Goal: Transaction & Acquisition: Purchase product/service

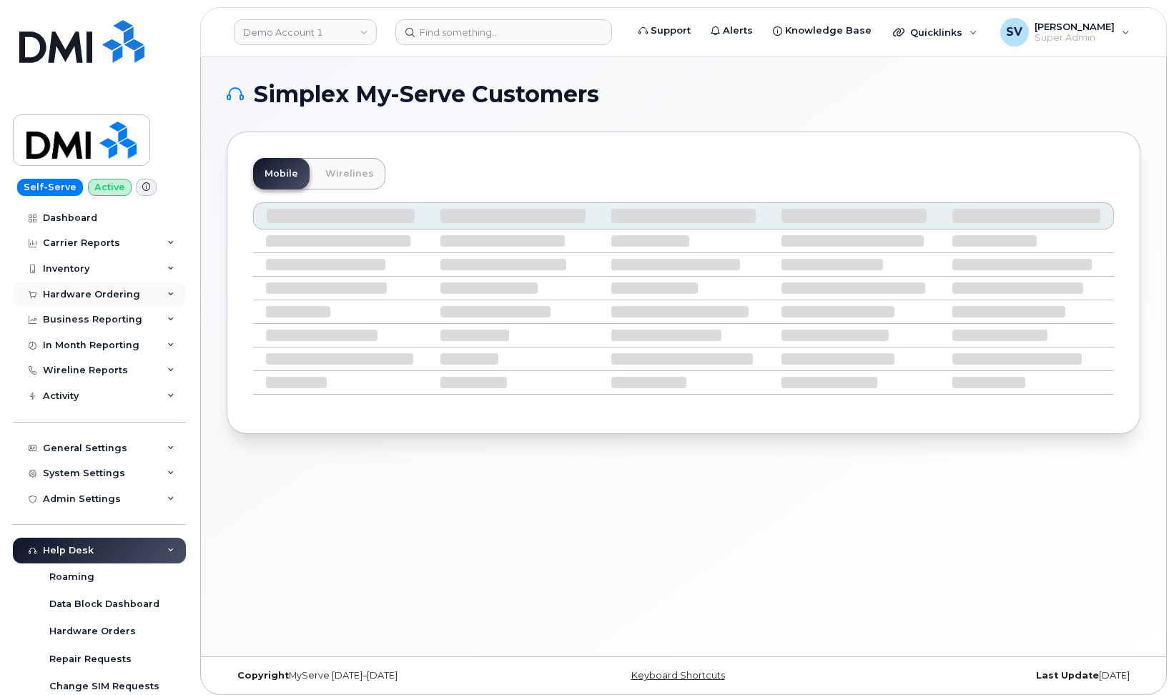
click at [109, 290] on div "Hardware Ordering" at bounding box center [91, 294] width 97 height 11
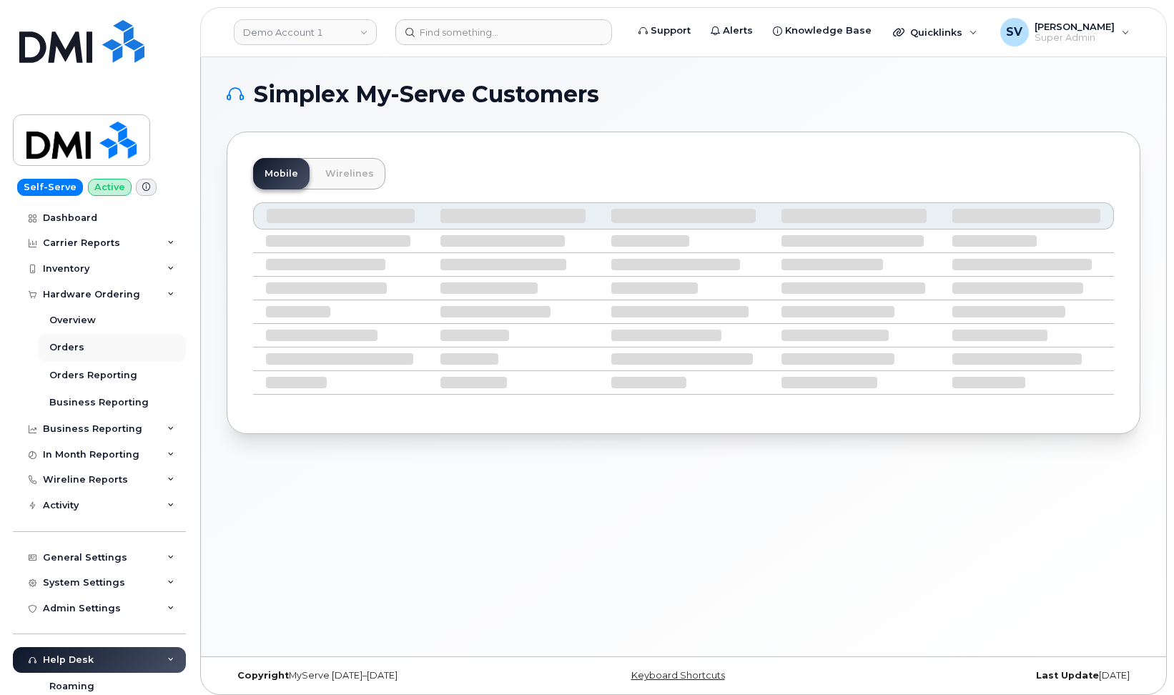
click at [80, 344] on div "Orders" at bounding box center [66, 347] width 35 height 13
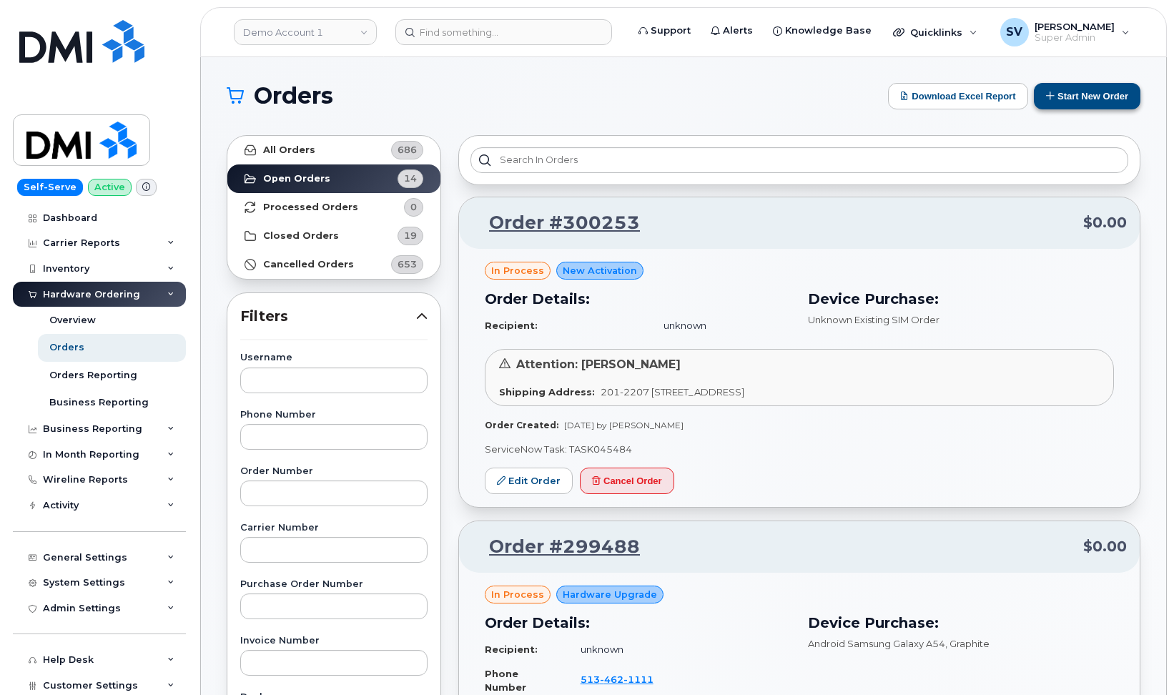
click at [1054, 97] on button "Start New Order" at bounding box center [1087, 96] width 107 height 26
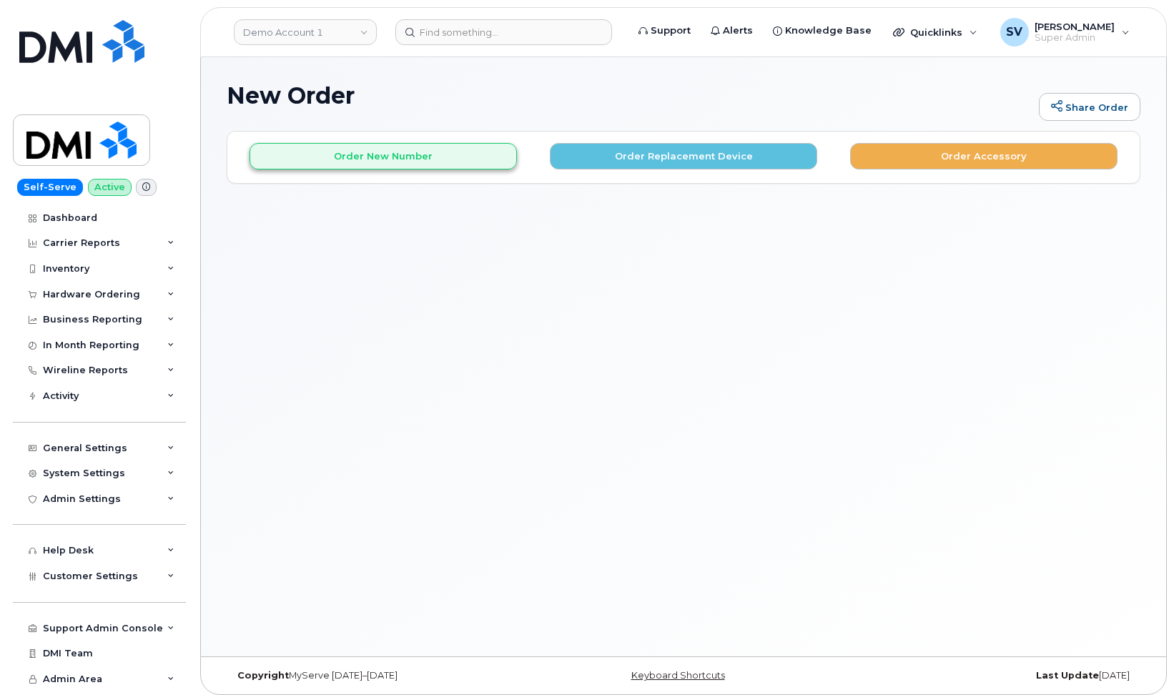
click at [362, 157] on button "Order New Number" at bounding box center [382, 156] width 267 height 26
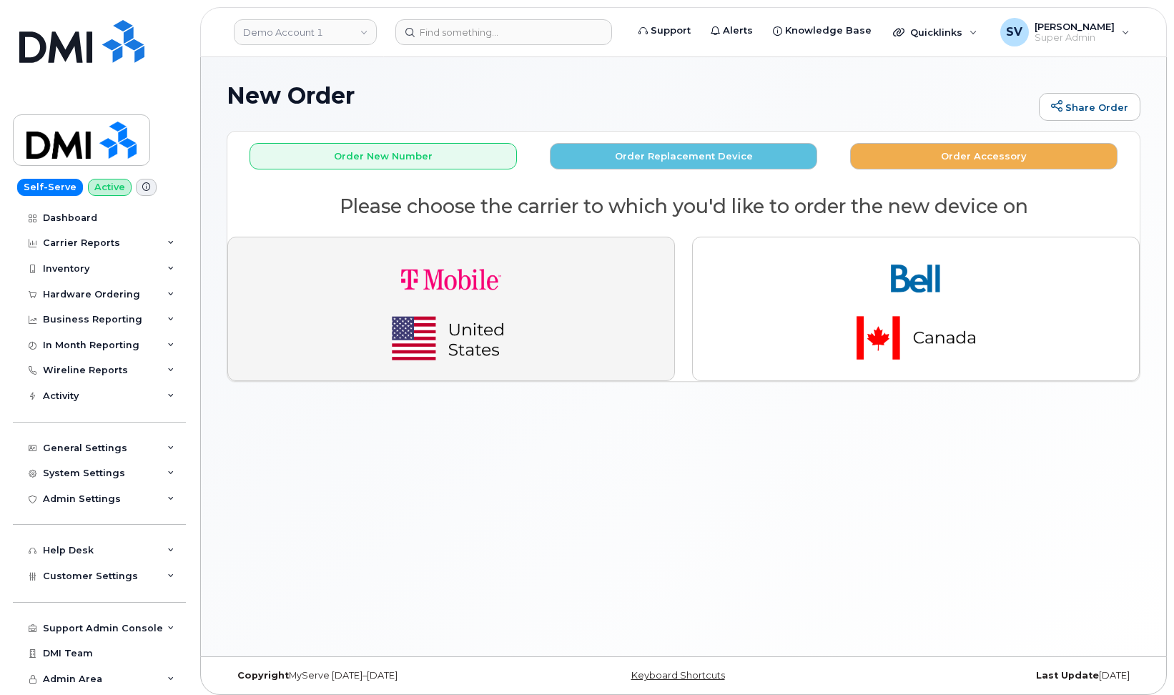
click at [444, 322] on img "button" at bounding box center [451, 309] width 200 height 120
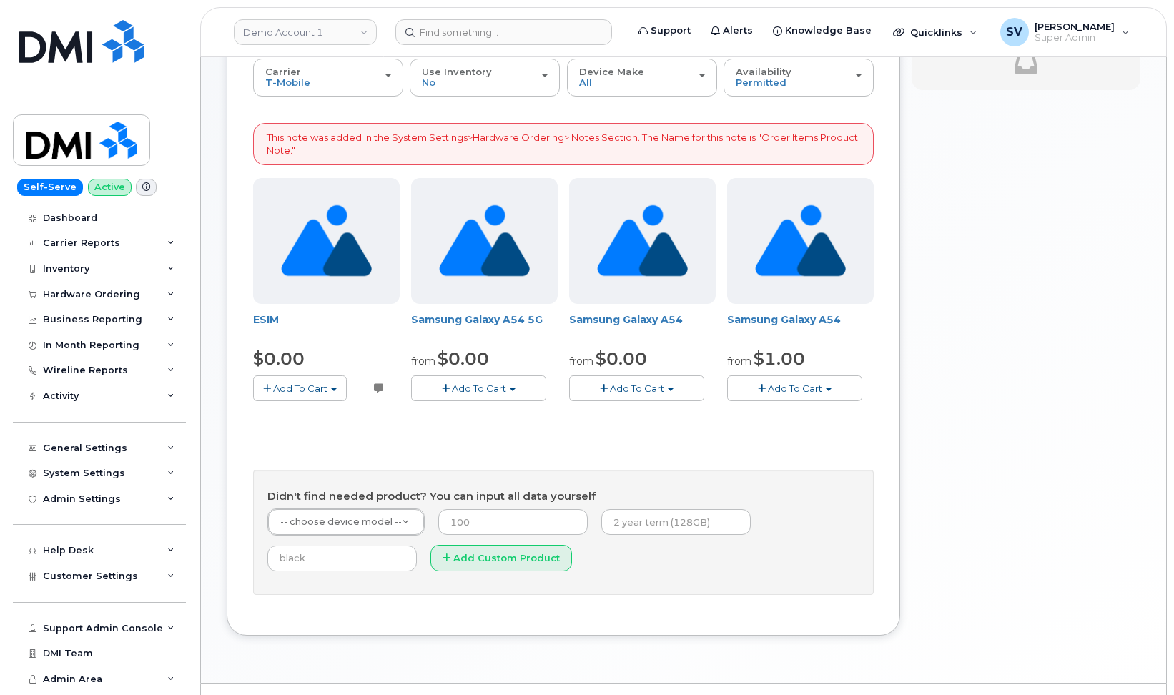
scroll to position [154, 0]
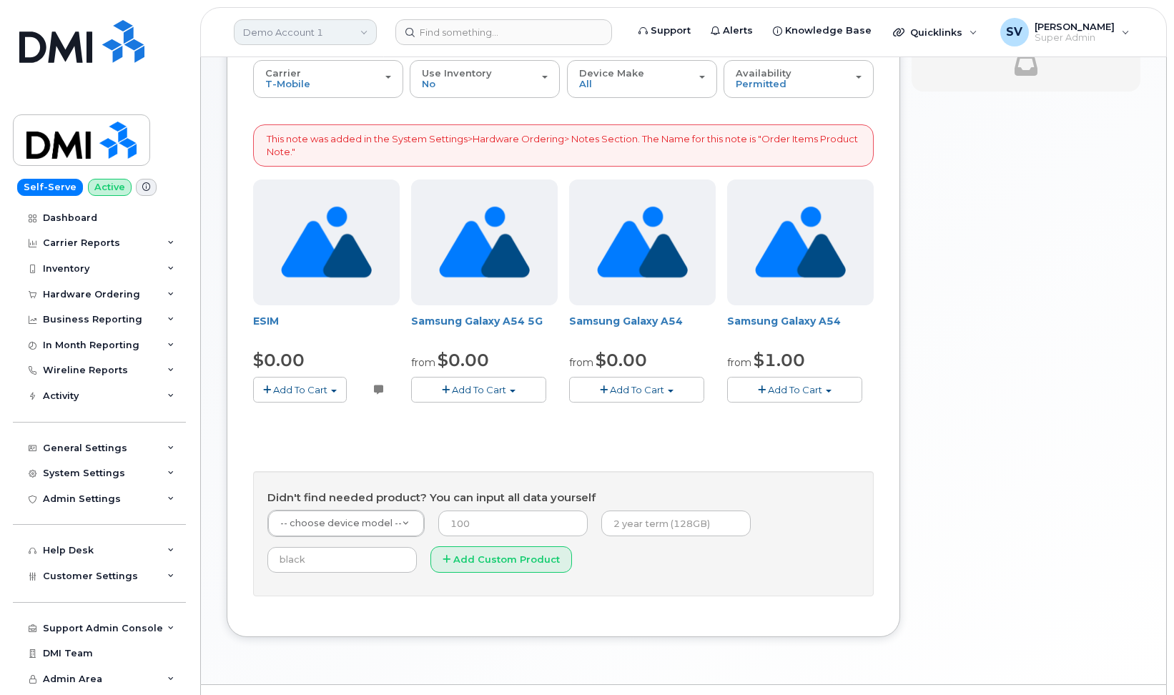
click at [319, 26] on link "Demo Account 1" at bounding box center [305, 32] width 143 height 26
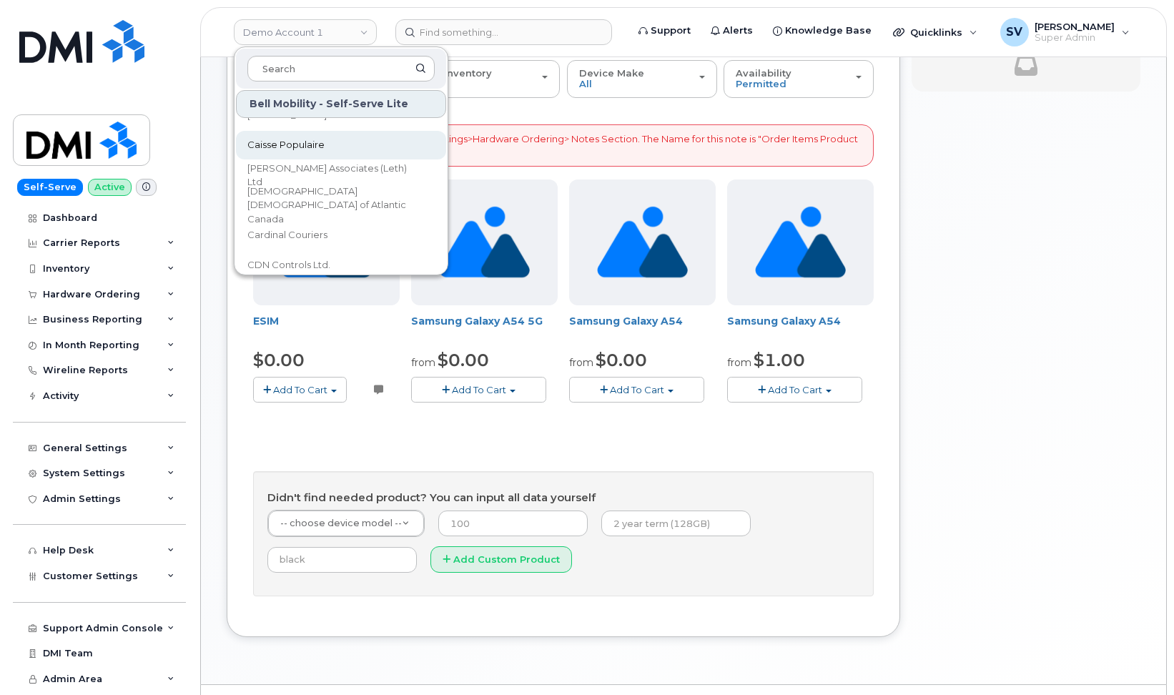
scroll to position [1044, 0]
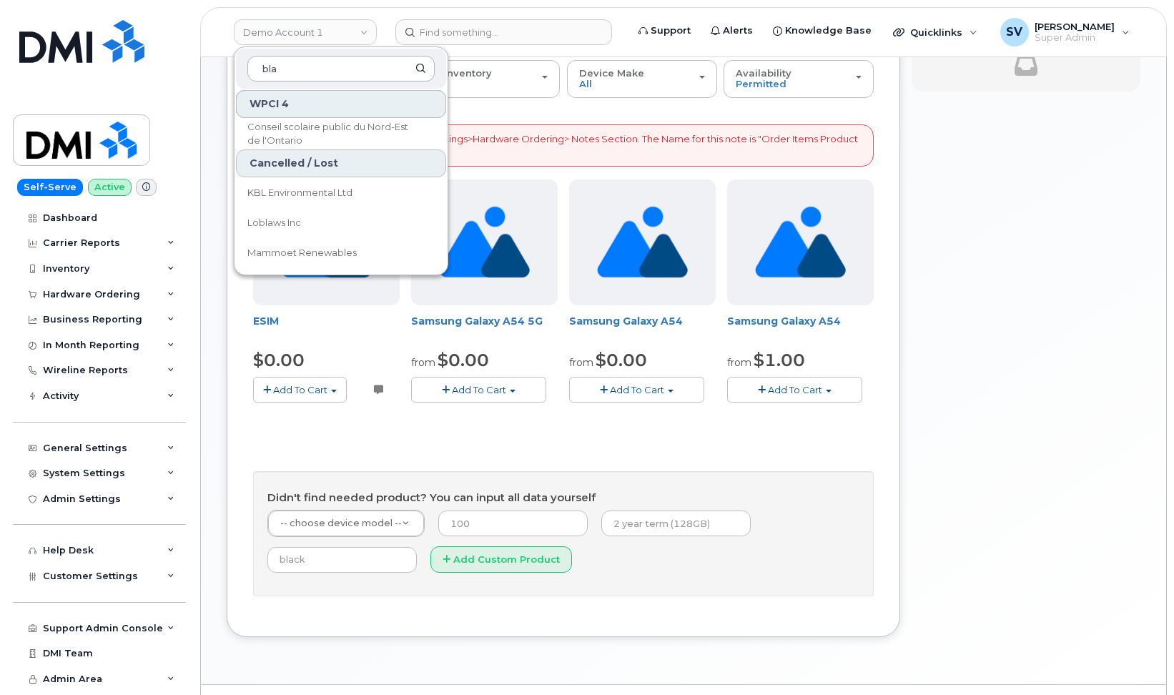
click at [315, 71] on input "bla" at bounding box center [340, 69] width 187 height 26
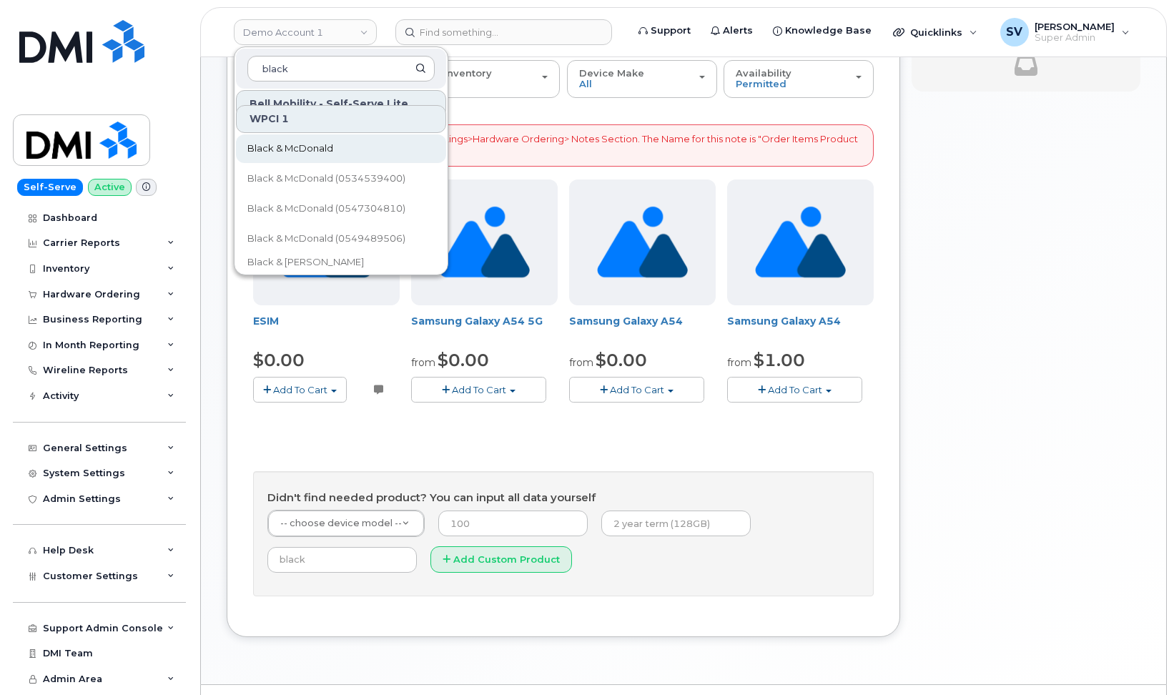
type input "black"
click at [320, 149] on span "Black & McDonald" at bounding box center [290, 149] width 86 height 14
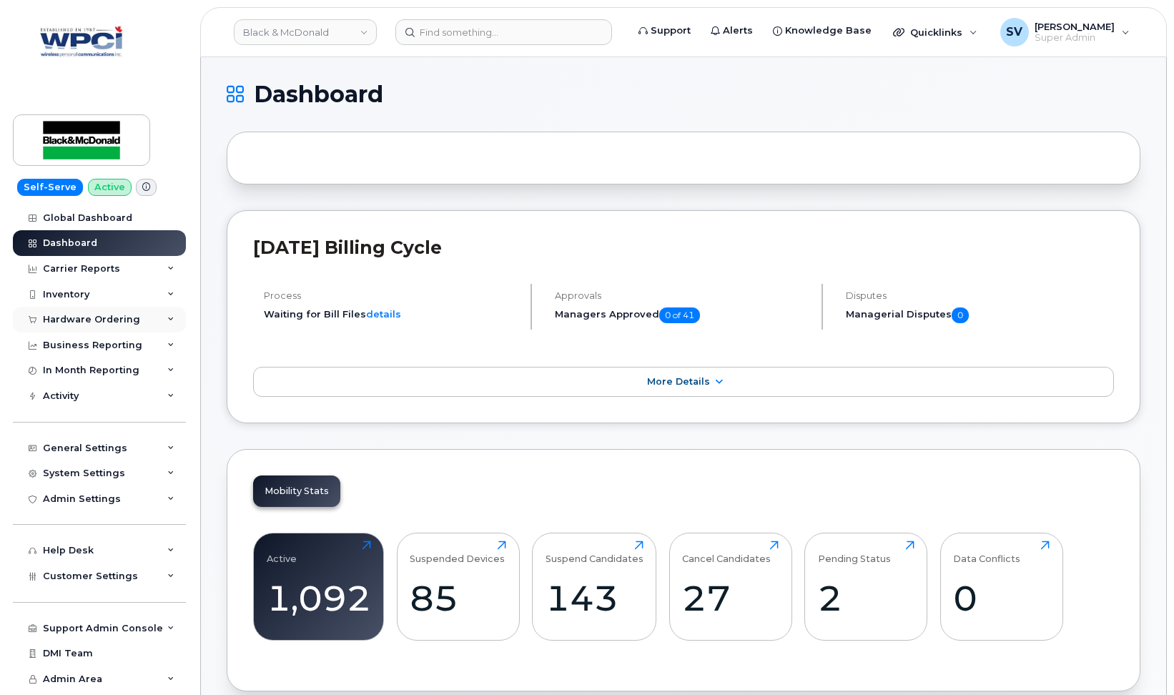
click at [89, 320] on div "Hardware Ordering" at bounding box center [91, 319] width 97 height 11
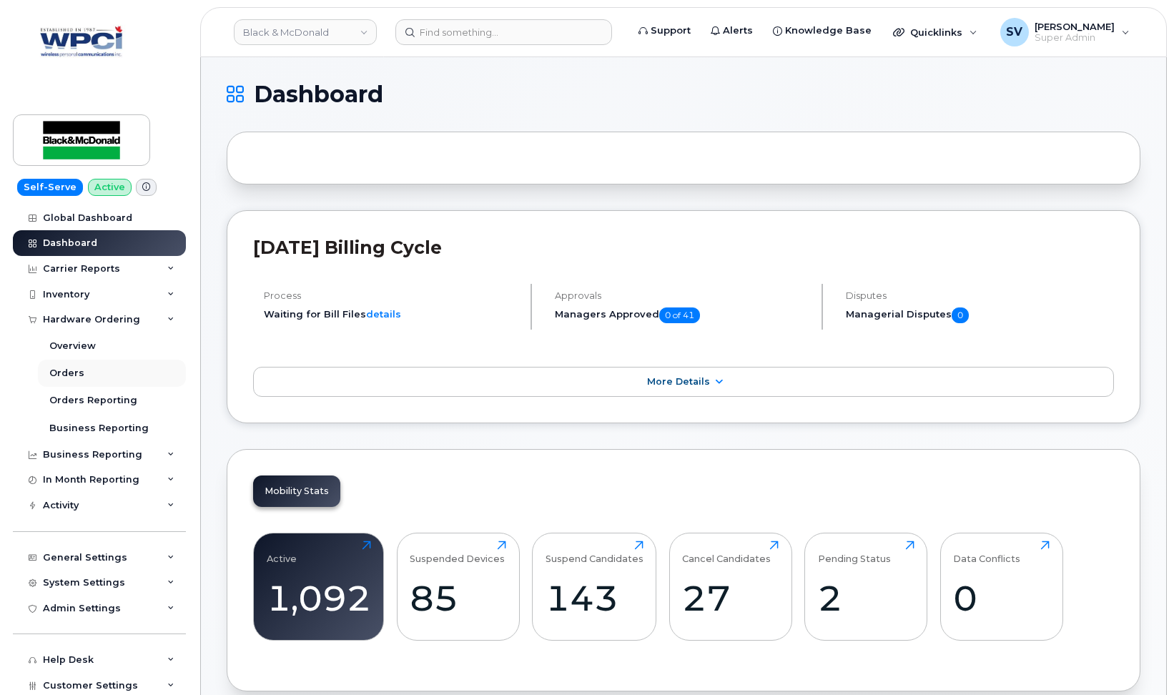
click at [84, 368] on link "Orders" at bounding box center [112, 373] width 148 height 27
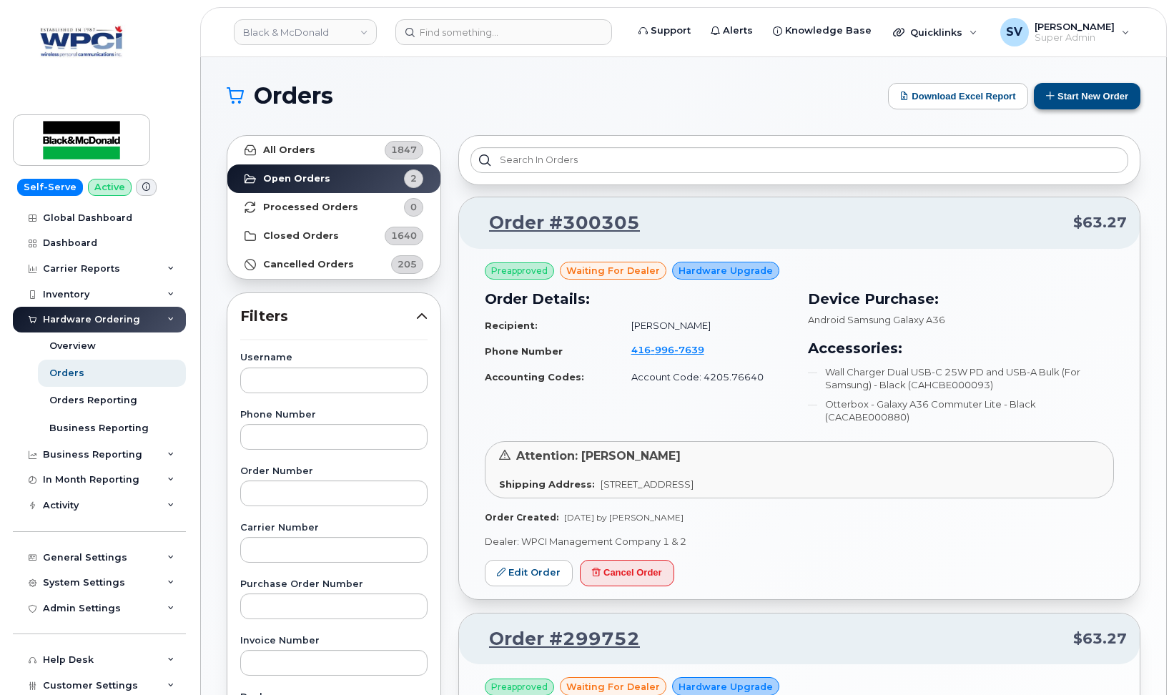
click at [1099, 95] on button "Start New Order" at bounding box center [1087, 96] width 107 height 26
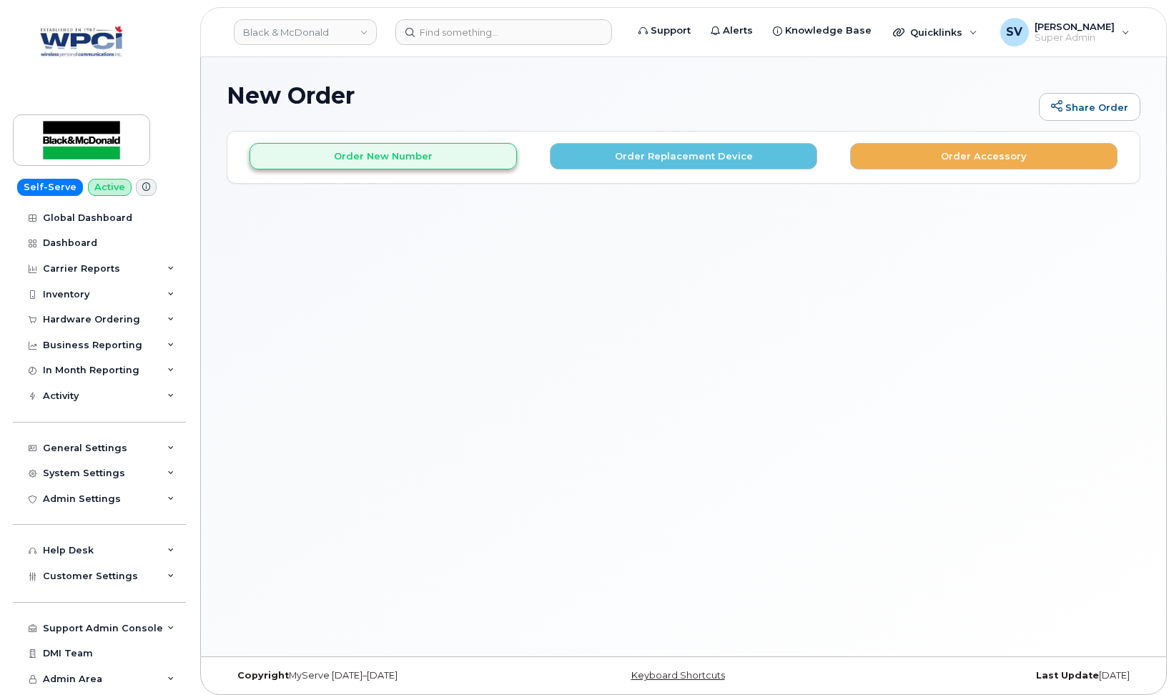
click at [433, 152] on button "Order New Number" at bounding box center [382, 156] width 267 height 26
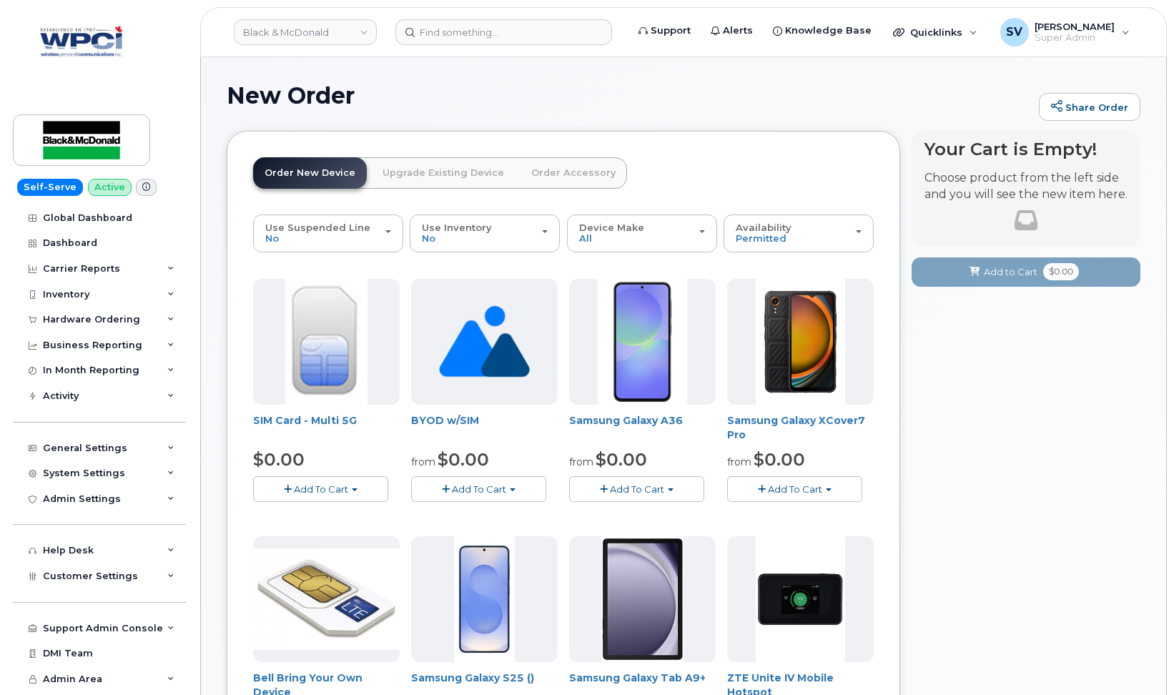
click at [498, 476] on button "Add To Cart" at bounding box center [478, 488] width 135 height 25
click at [486, 510] on link "$0.00 - New Activation" at bounding box center [489, 516] width 148 height 18
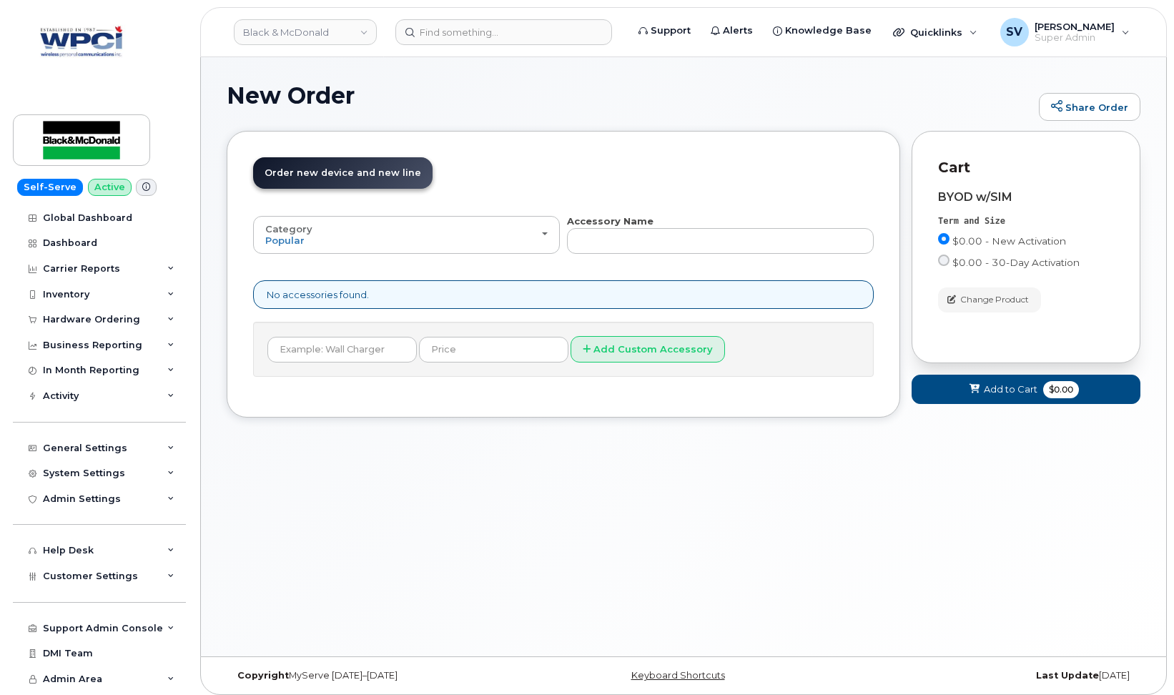
click at [1032, 388] on span "Add to Cart" at bounding box center [1011, 389] width 54 height 14
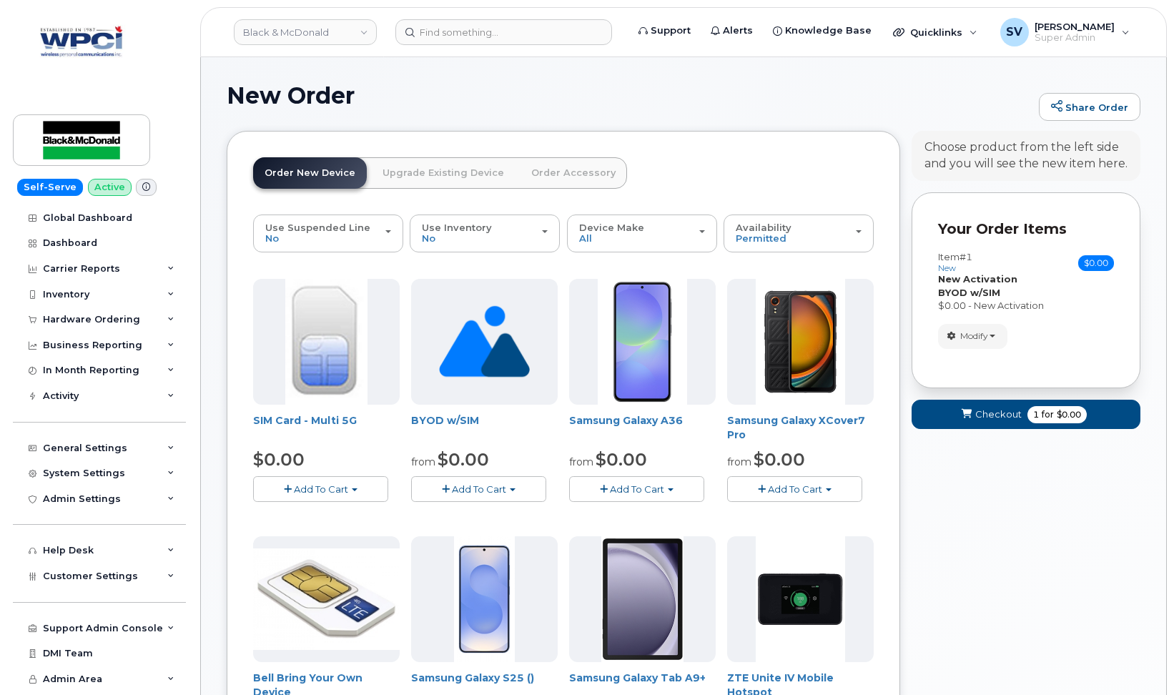
click at [999, 413] on span "Checkout" at bounding box center [998, 414] width 46 height 14
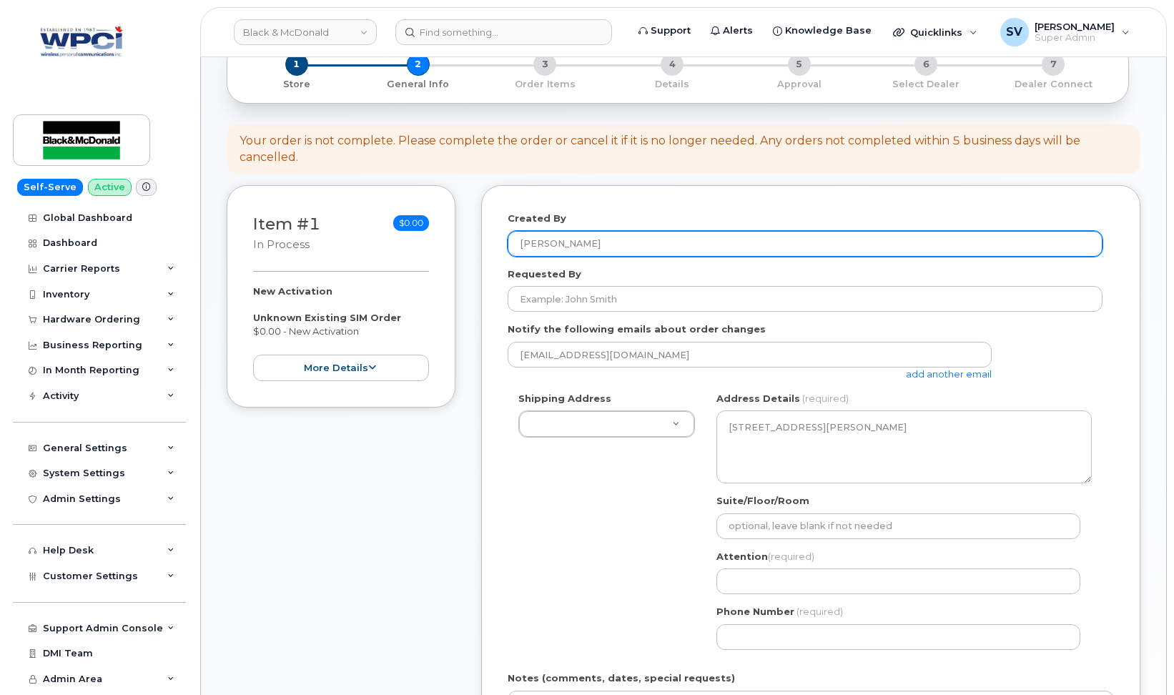
scroll to position [124, 0]
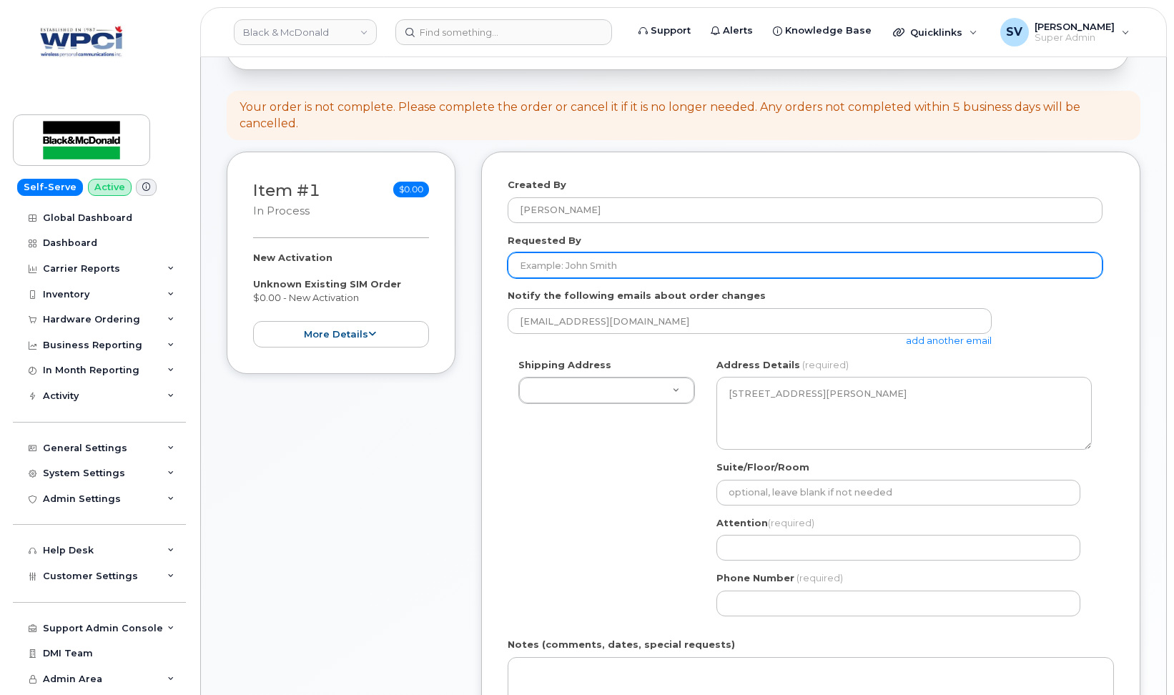
click at [624, 254] on input "Requested By" at bounding box center [805, 265] width 595 height 26
type input "sam test"
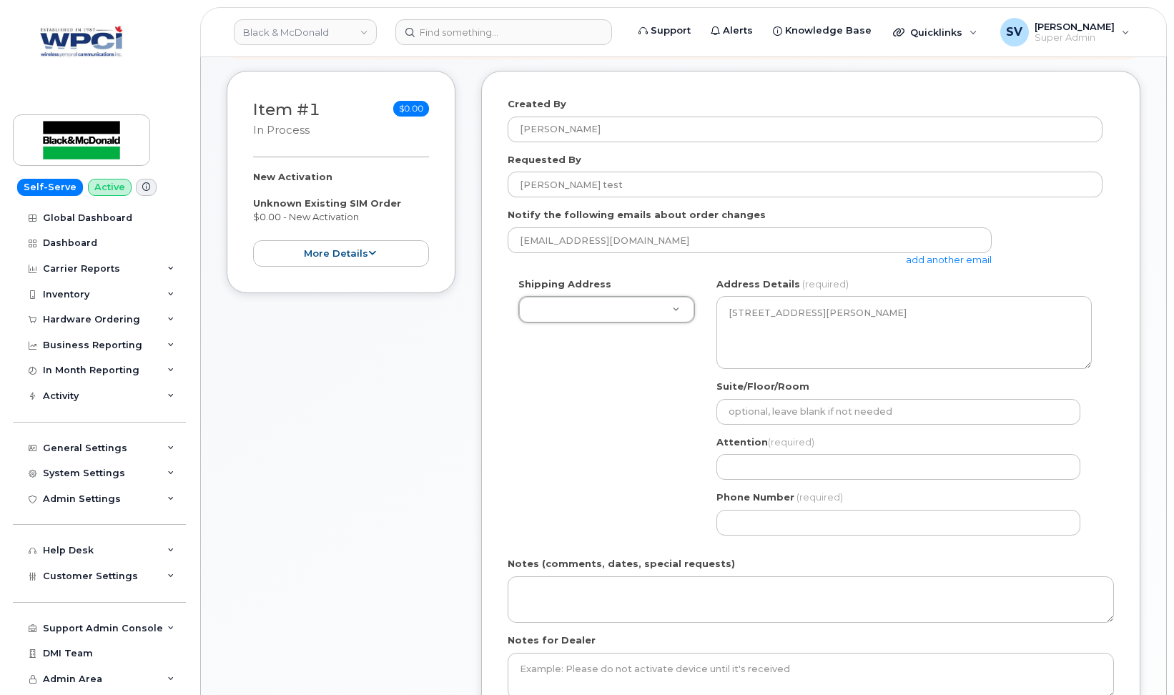
scroll to position [205, 0]
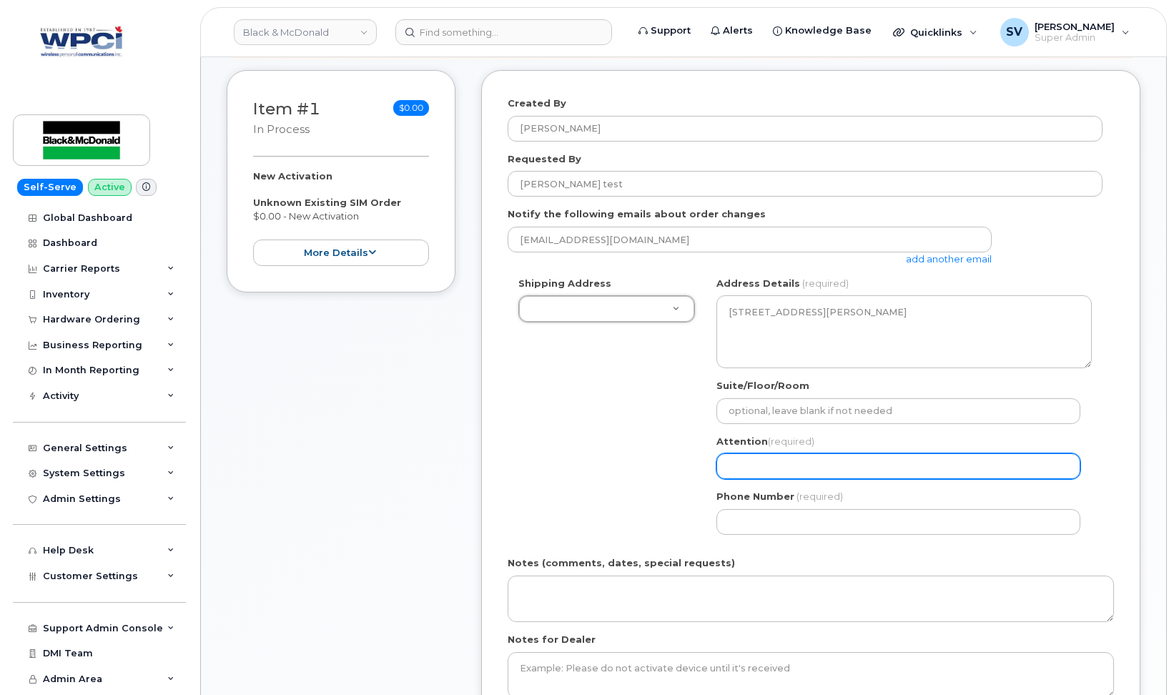
click at [756, 456] on input "Attention (required)" at bounding box center [898, 466] width 364 height 26
type input "sam"
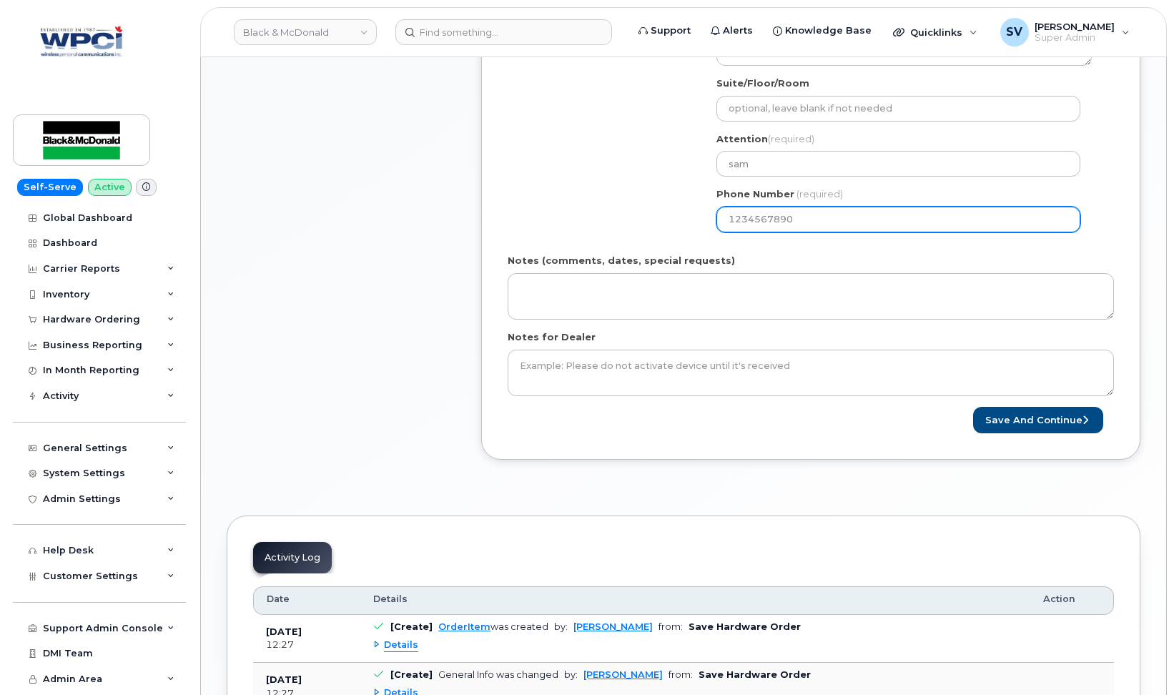
scroll to position [509, 0]
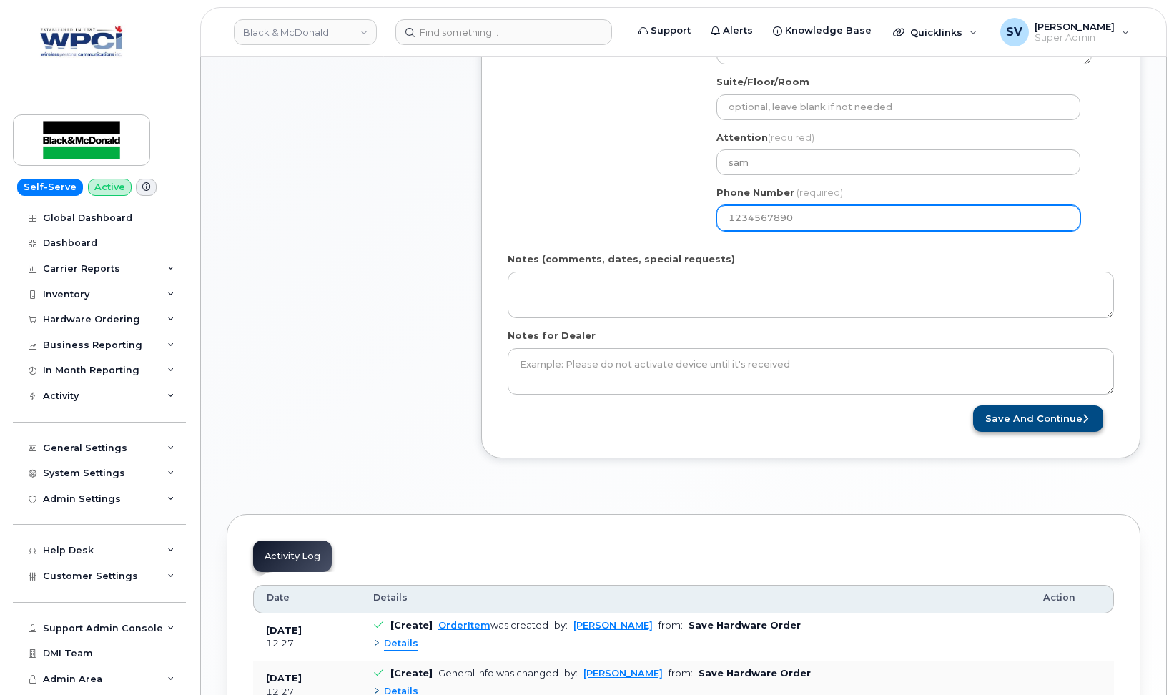
type input "1234567890"
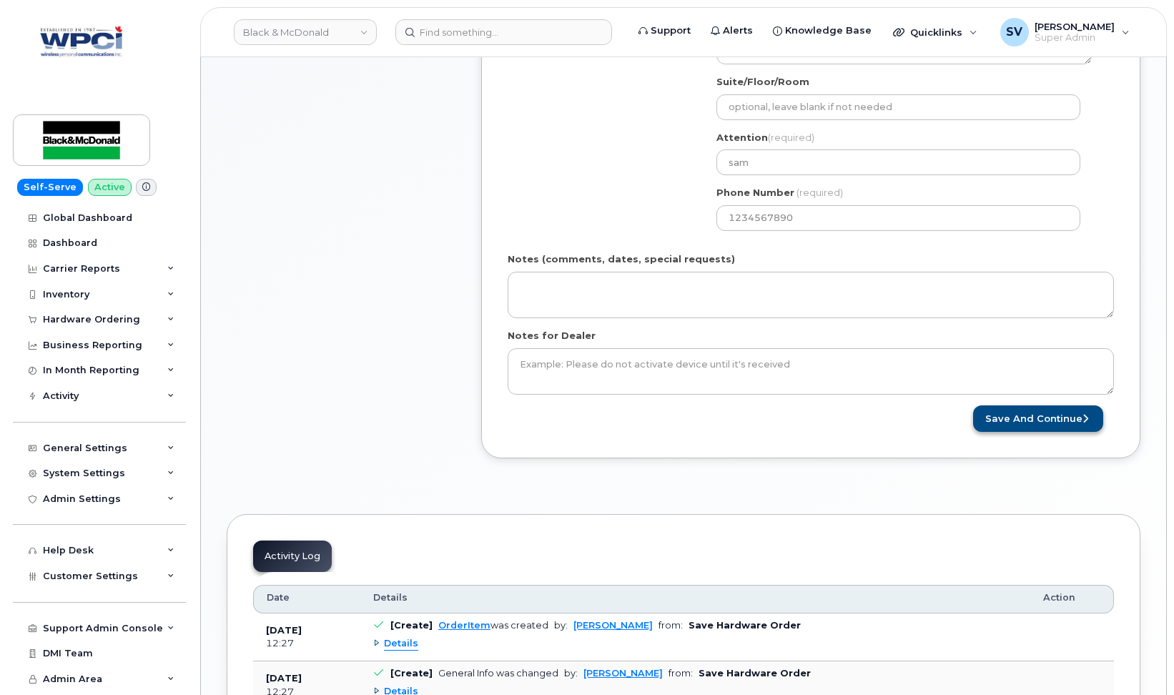
click at [1008, 408] on button "Save and Continue" at bounding box center [1038, 418] width 130 height 26
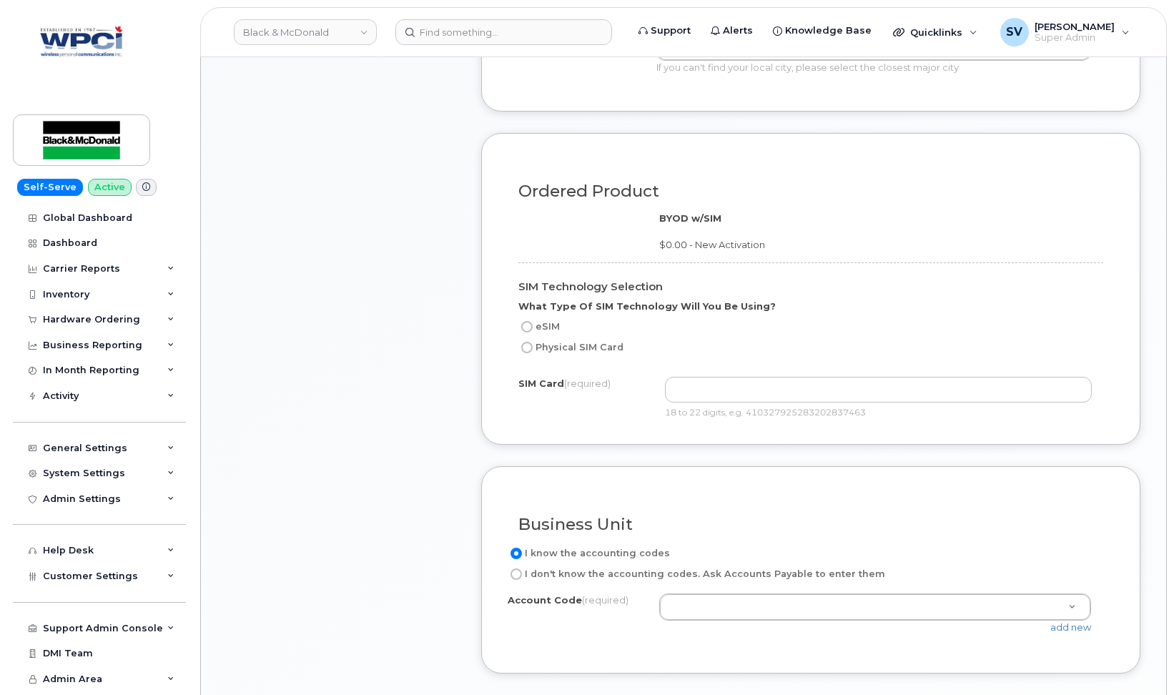
scroll to position [890, 0]
type input "sam"
click at [527, 321] on input "eSIM" at bounding box center [526, 326] width 11 height 11
radio input "true"
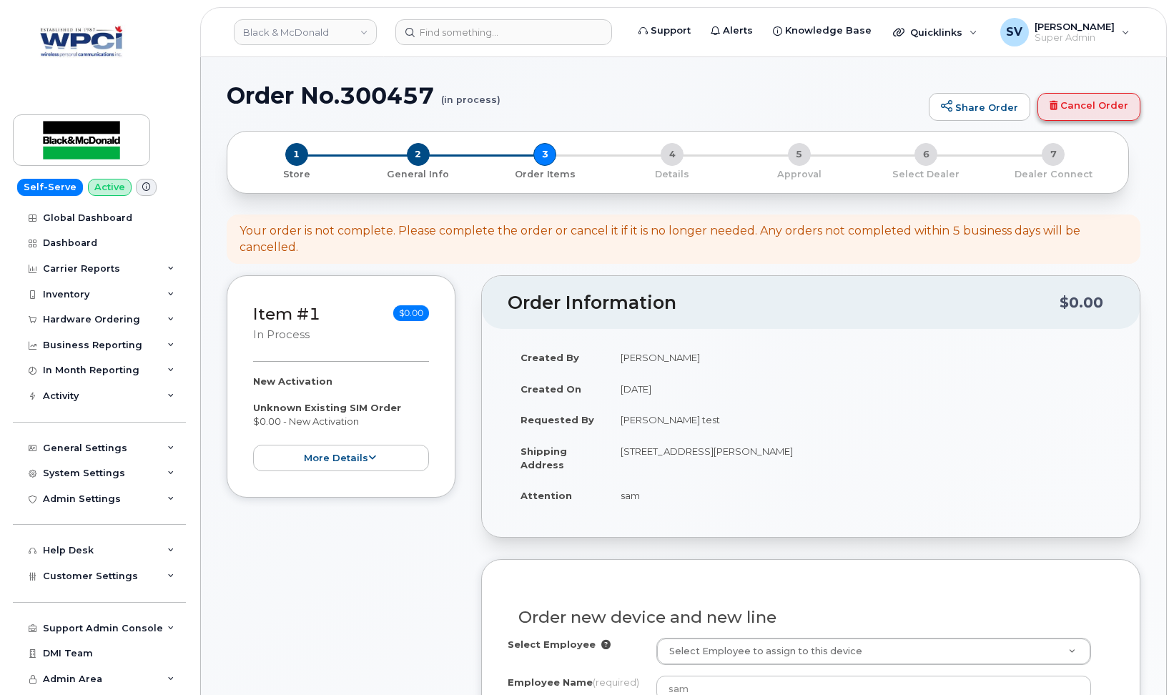
scroll to position [0, 0]
click at [1102, 110] on link "Cancel Order" at bounding box center [1088, 107] width 103 height 29
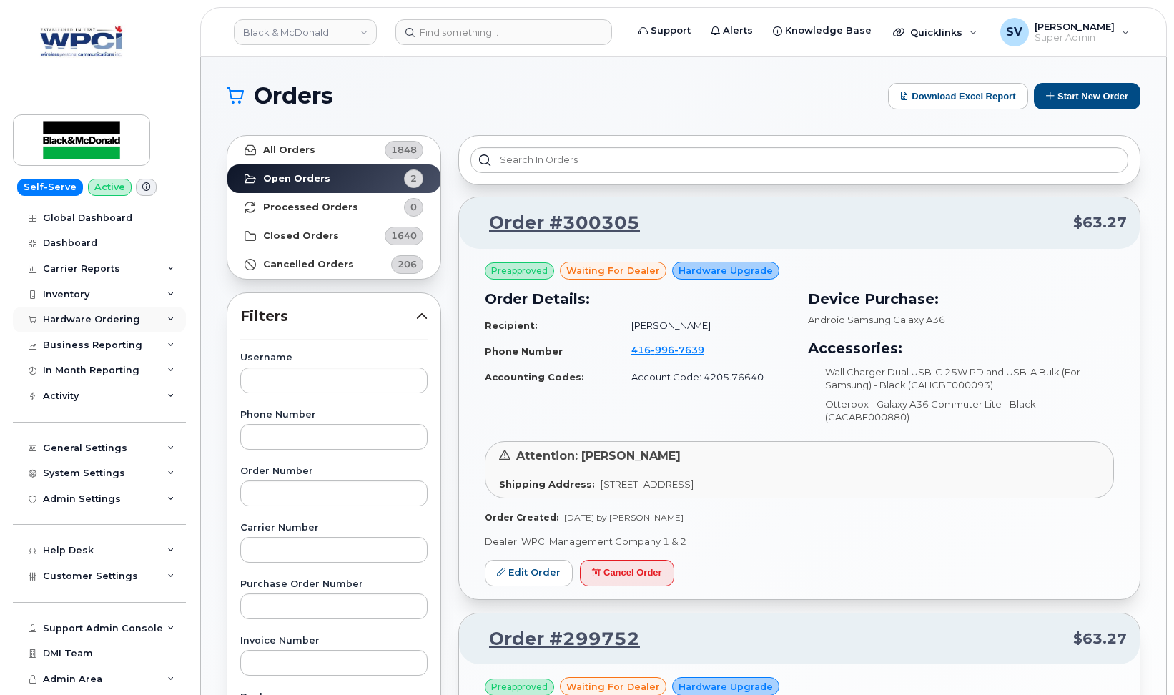
click at [102, 315] on div "Hardware Ordering" at bounding box center [91, 319] width 97 height 11
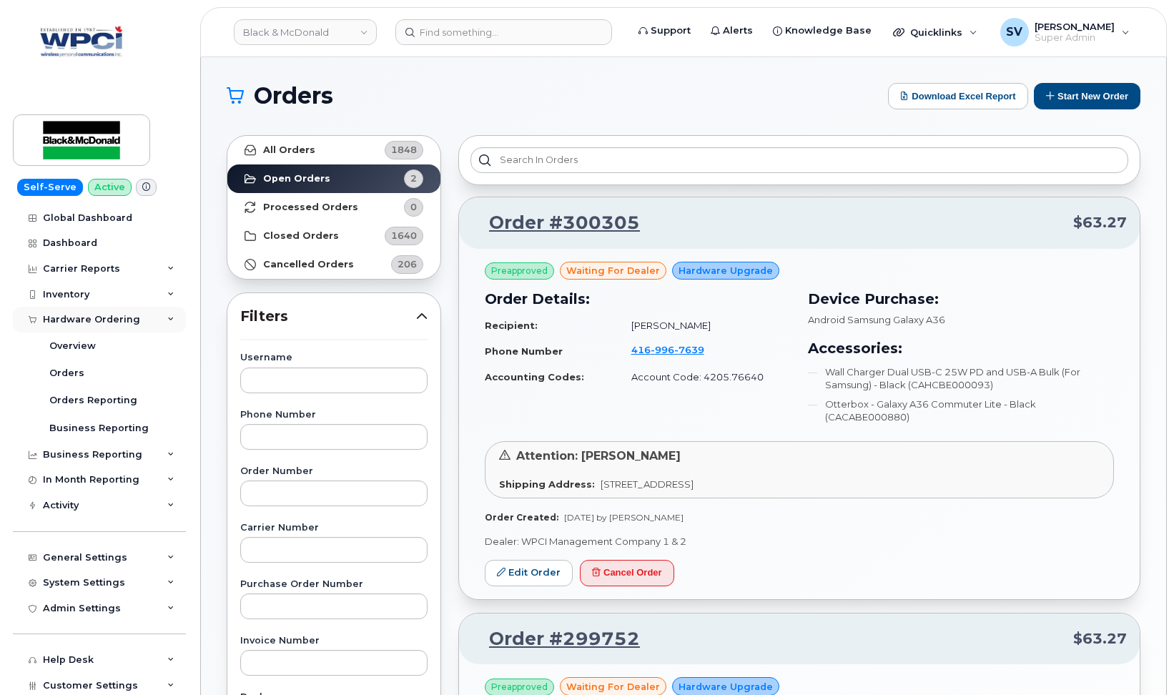
click at [102, 315] on div "Hardware Ordering" at bounding box center [91, 319] width 97 height 11
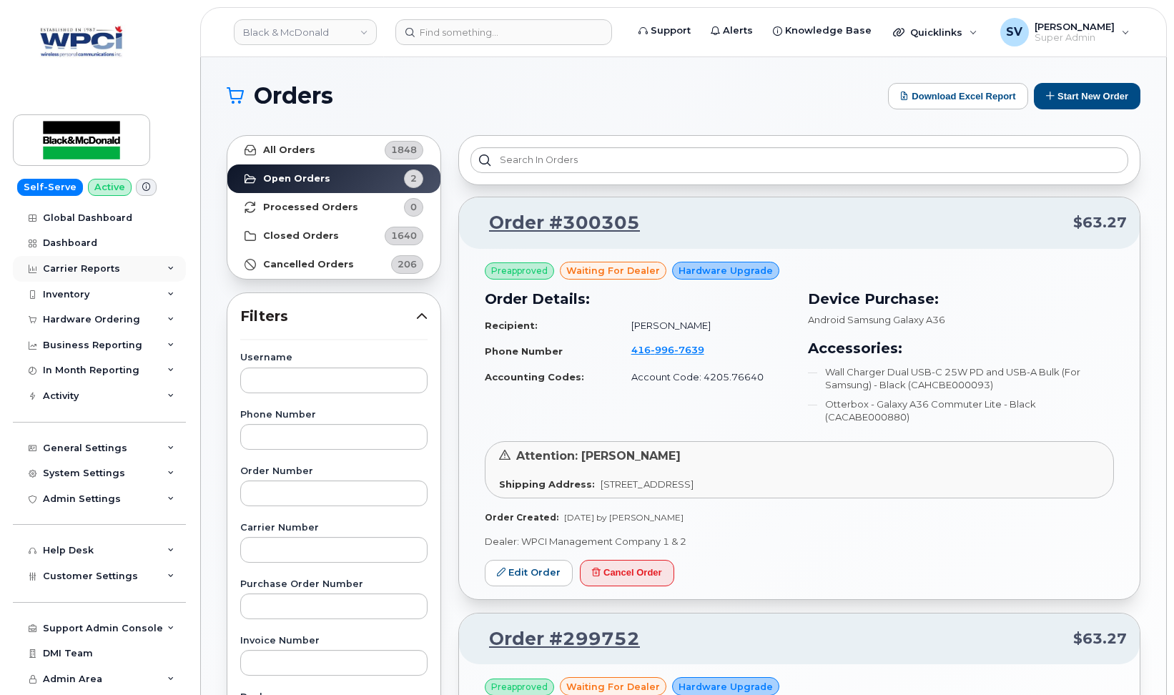
click at [96, 270] on div "Carrier Reports" at bounding box center [81, 268] width 77 height 11
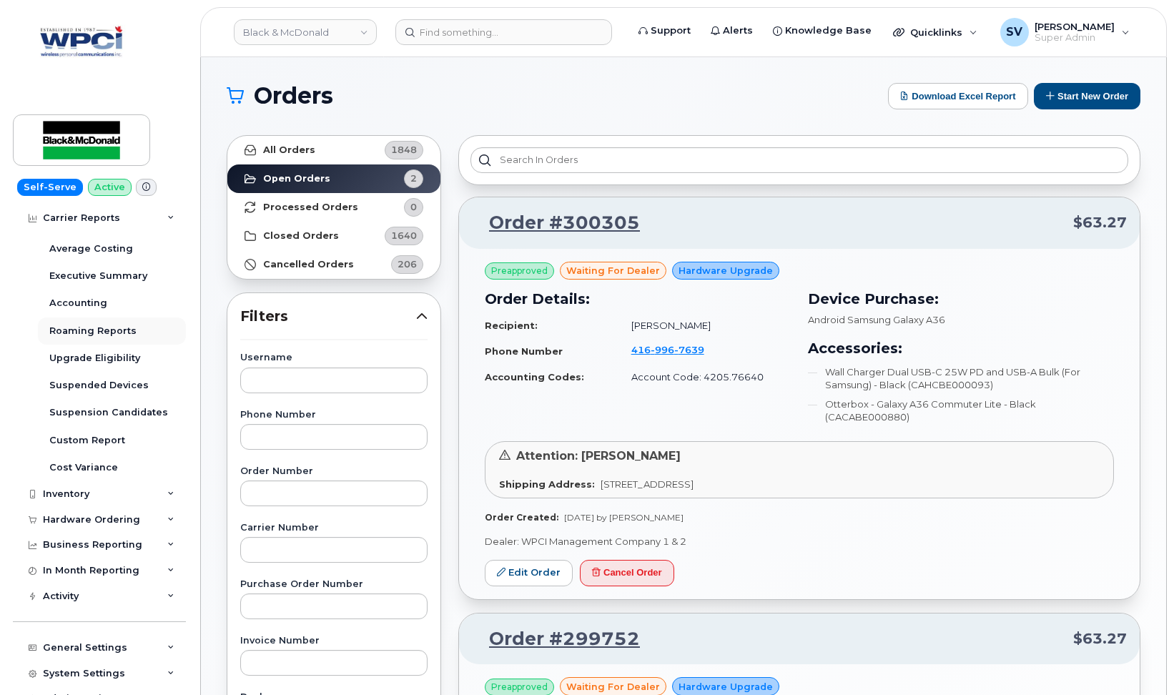
scroll to position [169, 0]
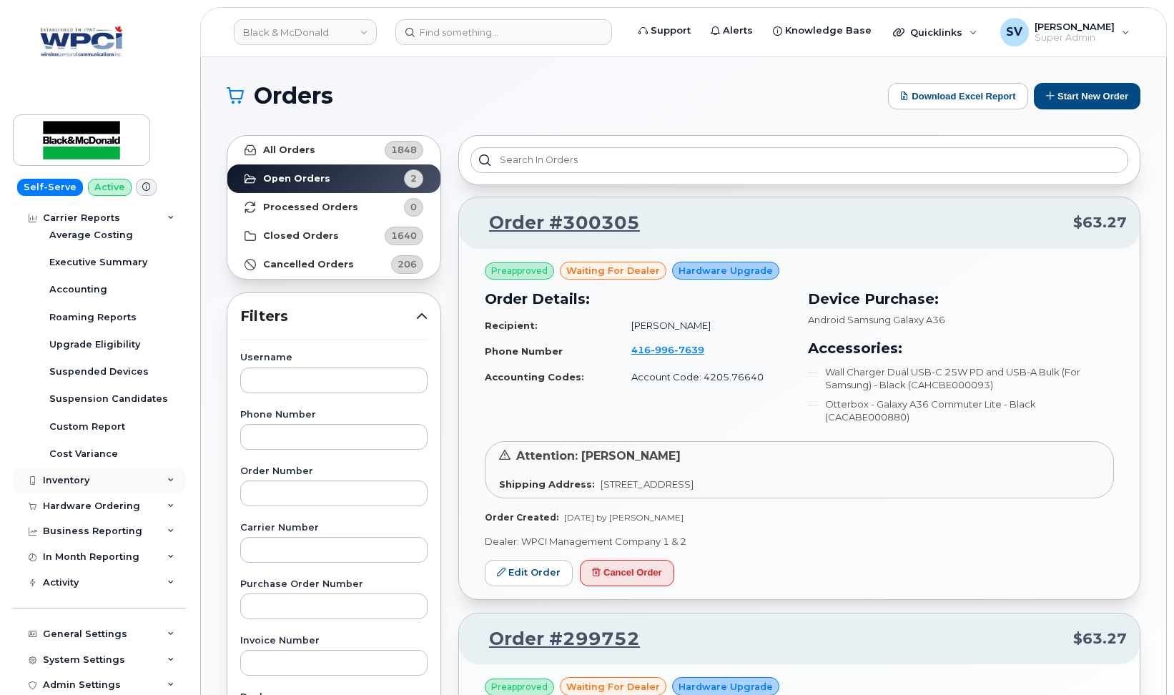
click at [98, 476] on div "Inventory" at bounding box center [99, 481] width 173 height 26
click at [92, 505] on div "Mobility Devices" at bounding box center [89, 506] width 81 height 13
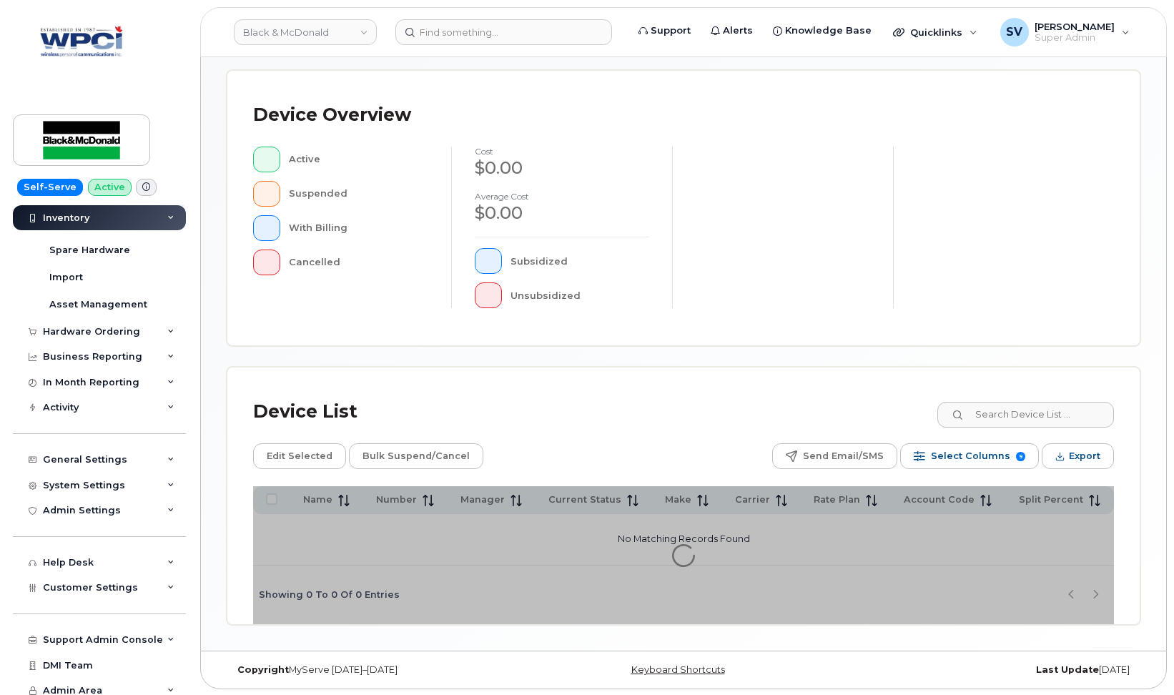
scroll to position [340, 0]
